Goal: Task Accomplishment & Management: Check status

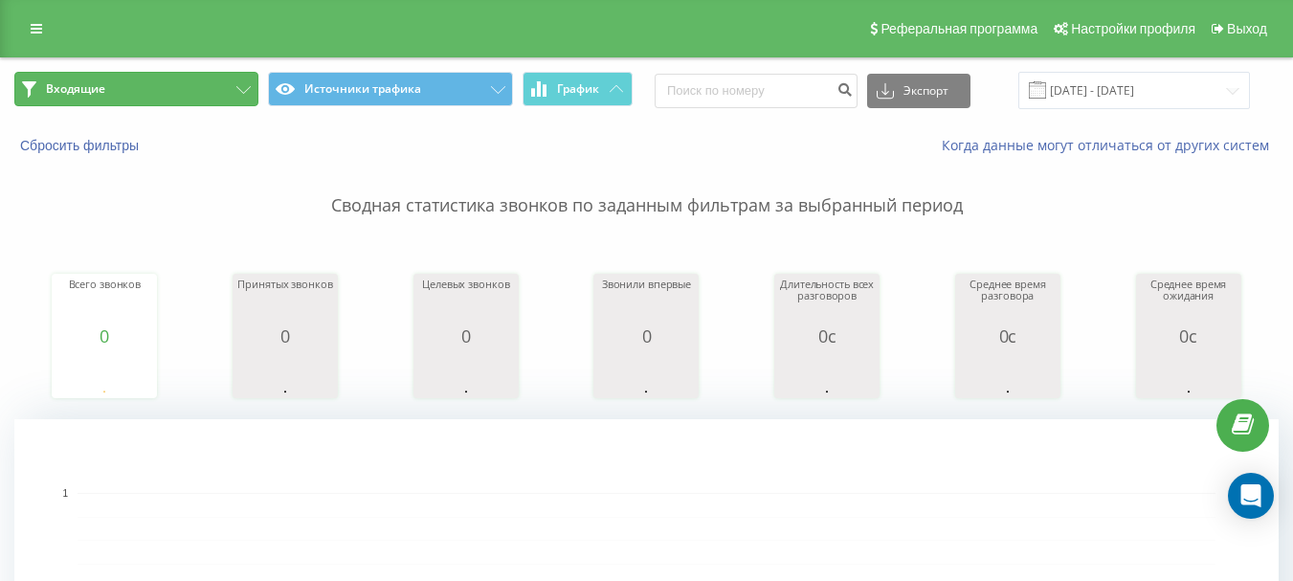
click at [157, 88] on button "Входящие" at bounding box center [136, 89] width 244 height 34
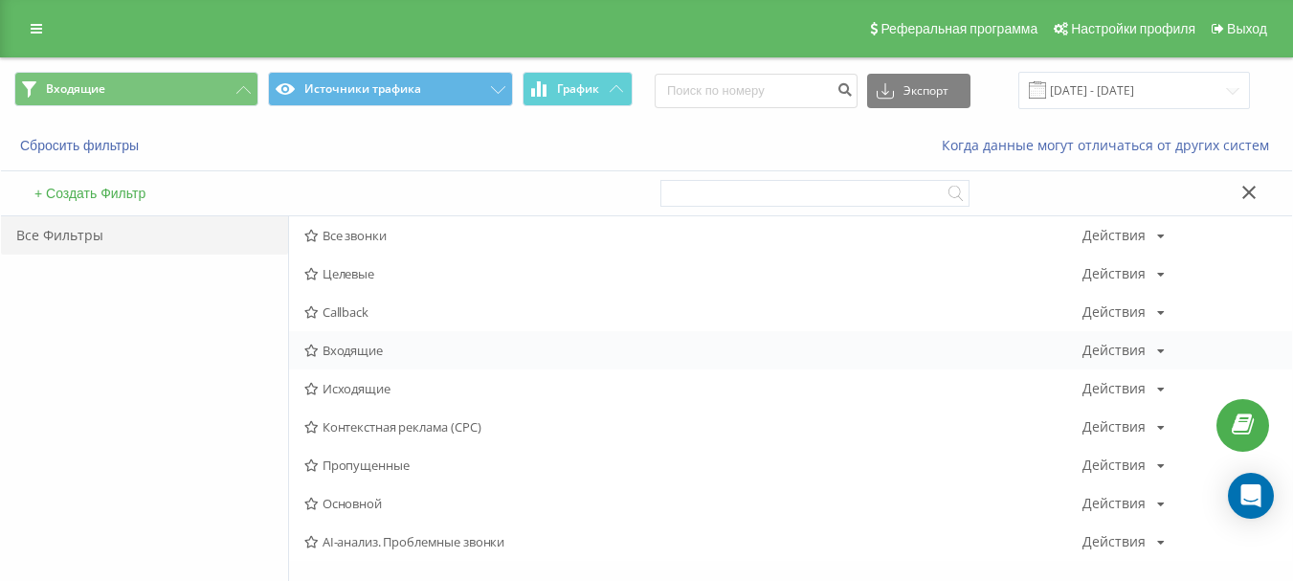
click at [338, 347] on span "Входящие" at bounding box center [693, 349] width 778 height 13
